Goal: Information Seeking & Learning: Find specific fact

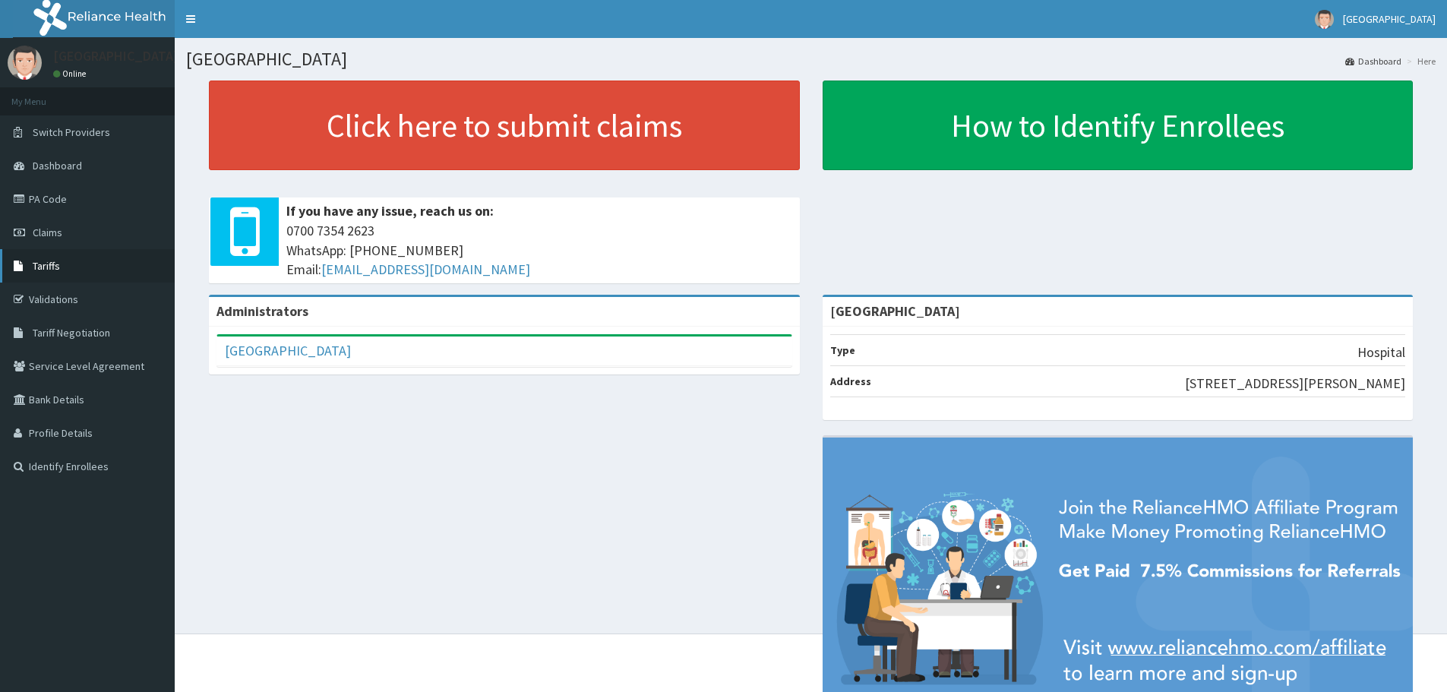
click at [63, 275] on link "Tariffs" at bounding box center [87, 265] width 175 height 33
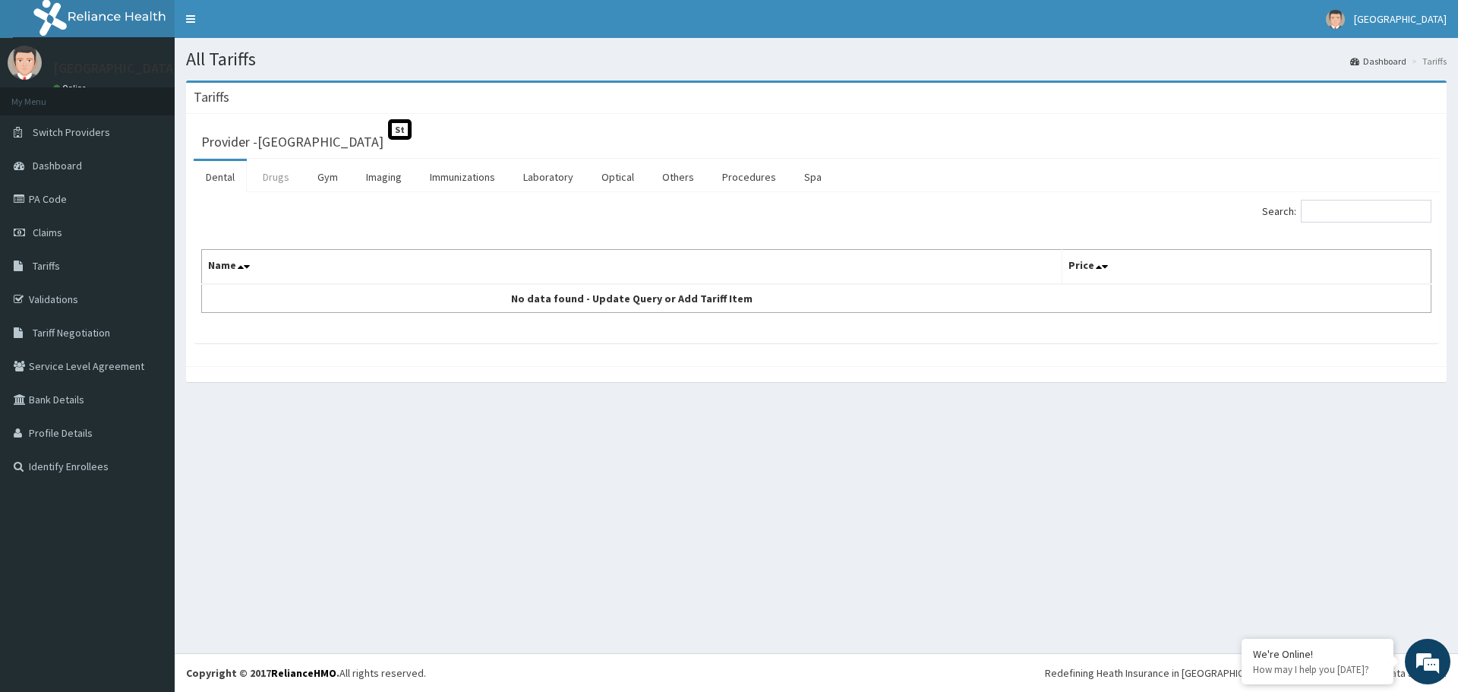
click at [273, 181] on link "Drugs" at bounding box center [276, 177] width 51 height 32
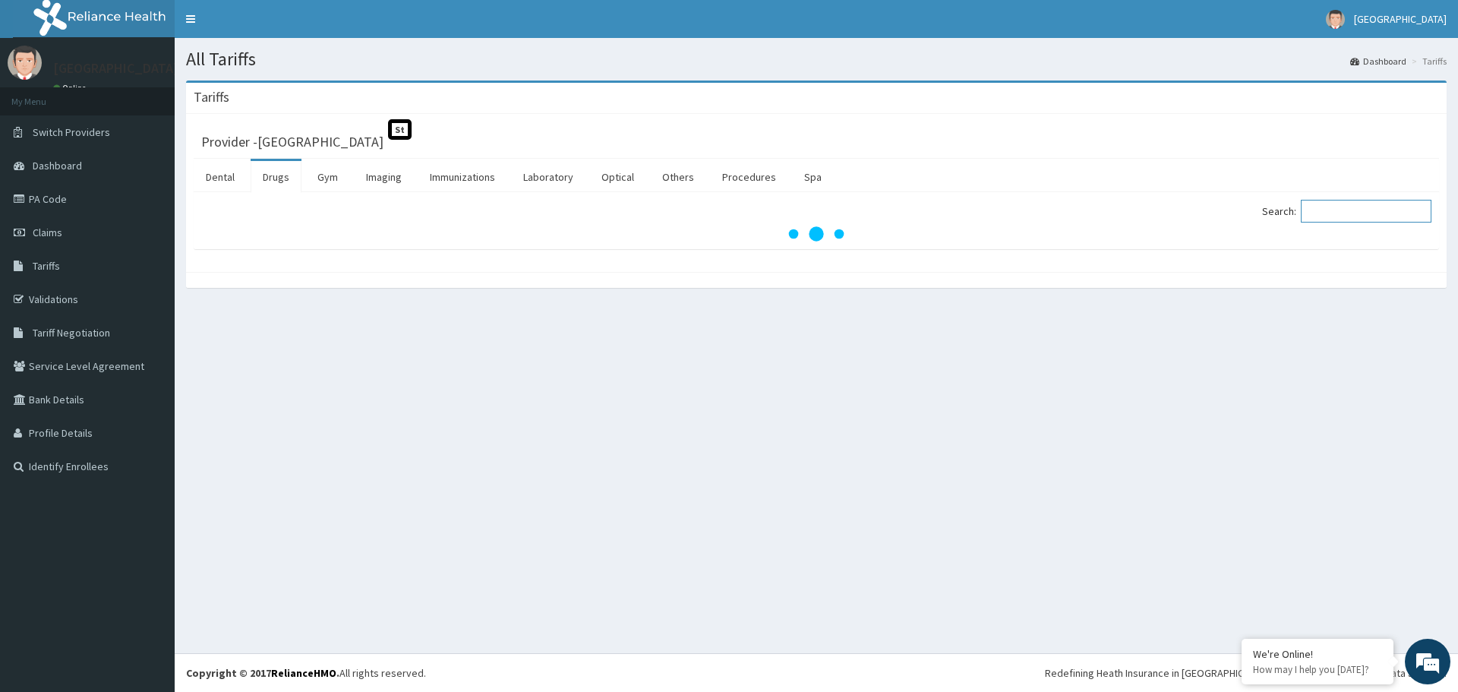
click at [1344, 212] on input "Search:" at bounding box center [1366, 211] width 131 height 23
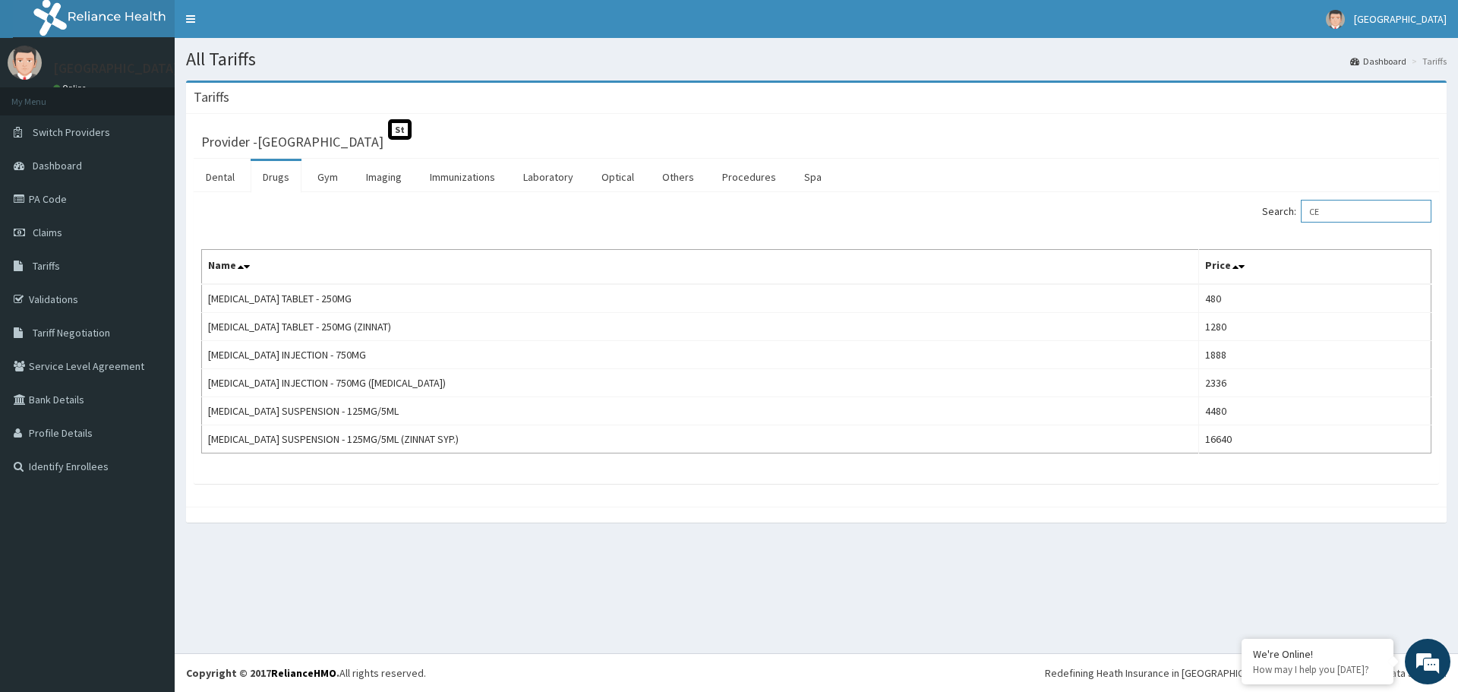
type input "C"
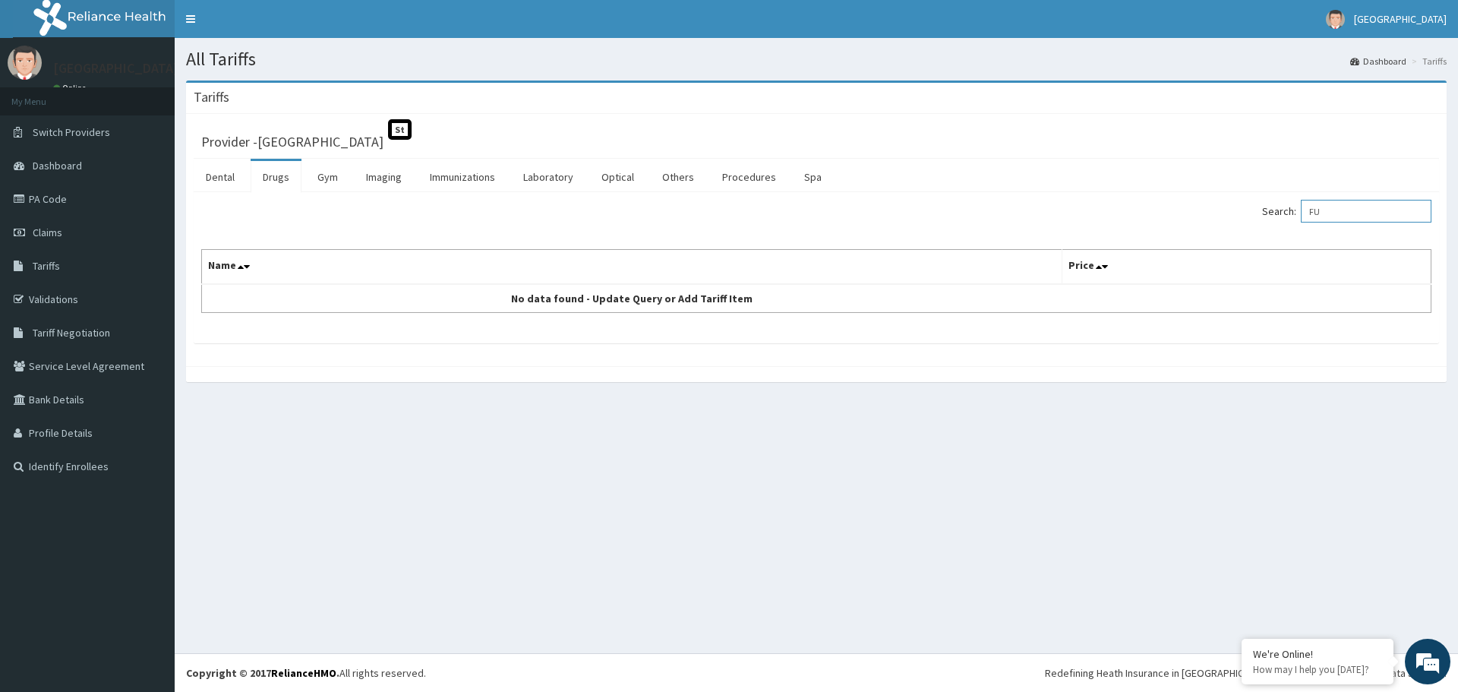
type input "F"
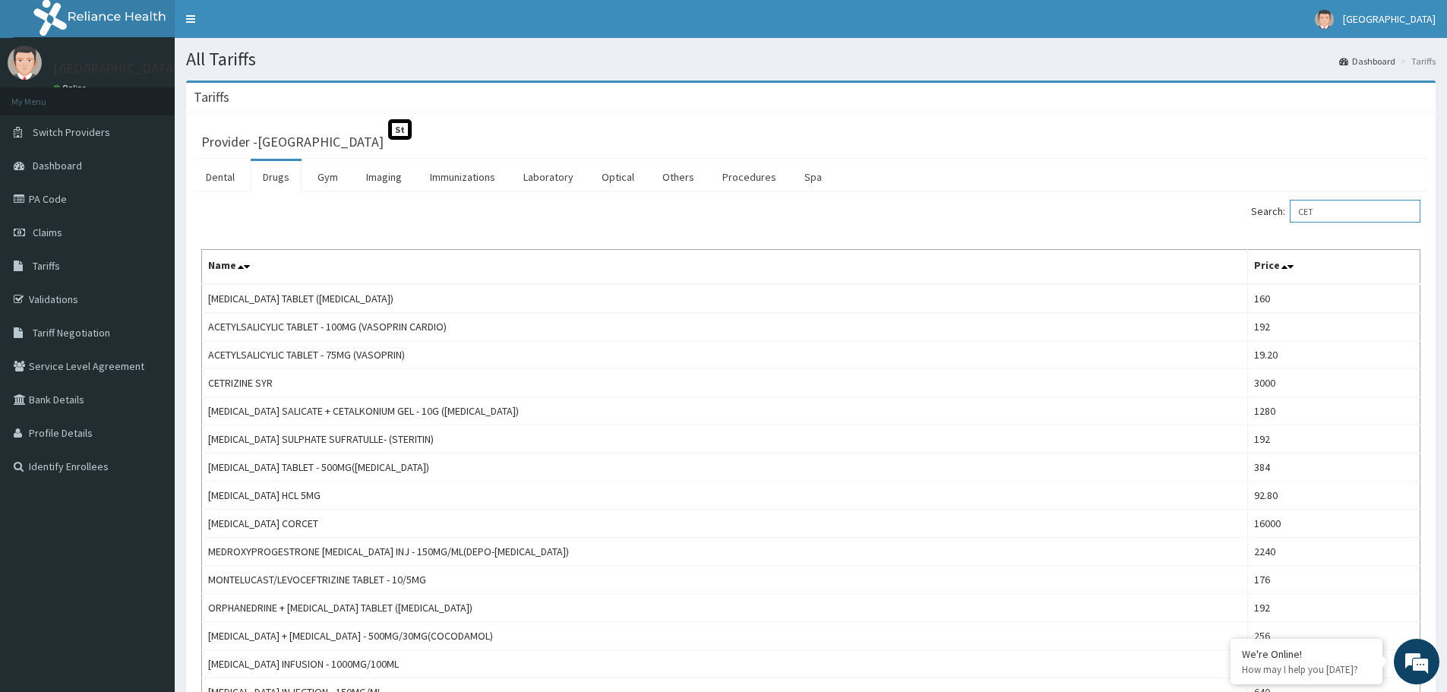
drag, startPoint x: 1350, startPoint y: 219, endPoint x: 1200, endPoint y: 237, distance: 151.4
click at [1198, 215] on div "Search: CET" at bounding box center [1121, 213] width 598 height 27
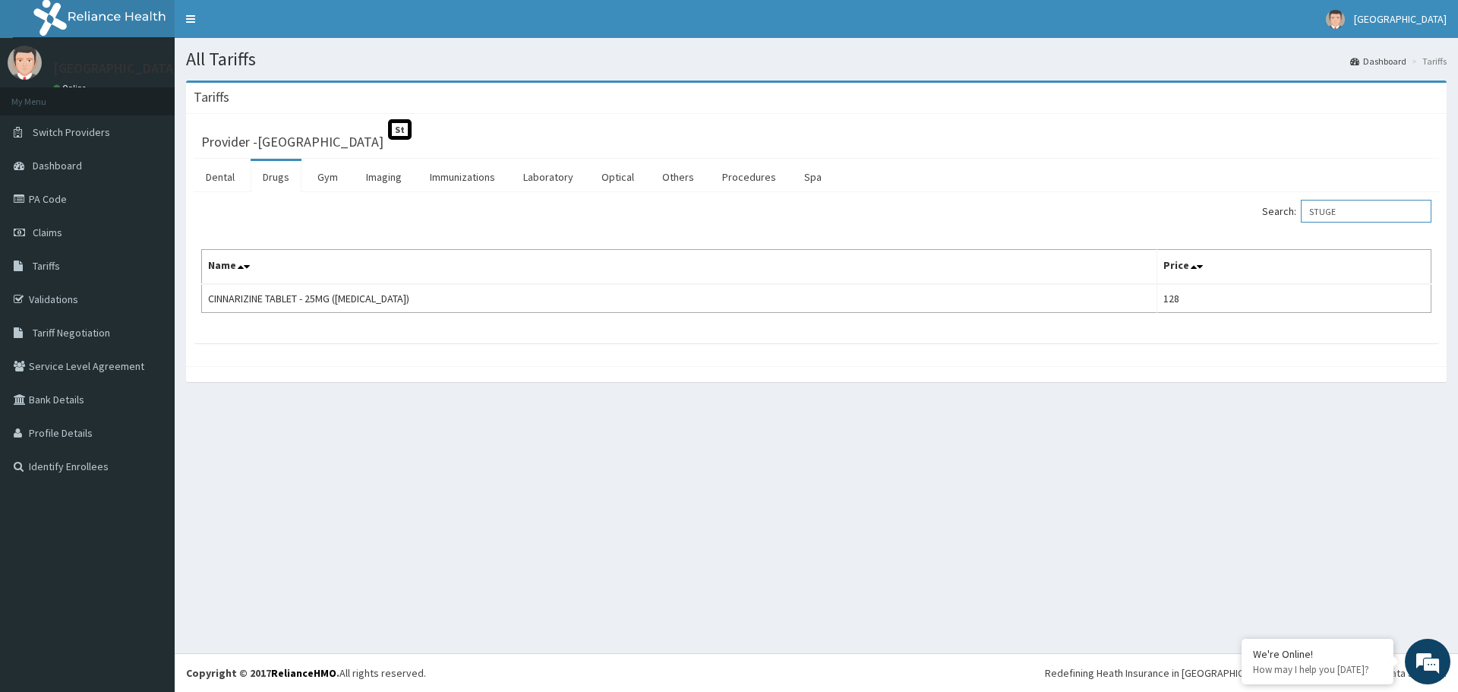
drag, startPoint x: 1359, startPoint y: 206, endPoint x: 1204, endPoint y: 219, distance: 155.5
click at [1204, 219] on div "Search: STUGE" at bounding box center [1130, 213] width 604 height 27
type input "OTOMED"
